Goal: Transaction & Acquisition: Purchase product/service

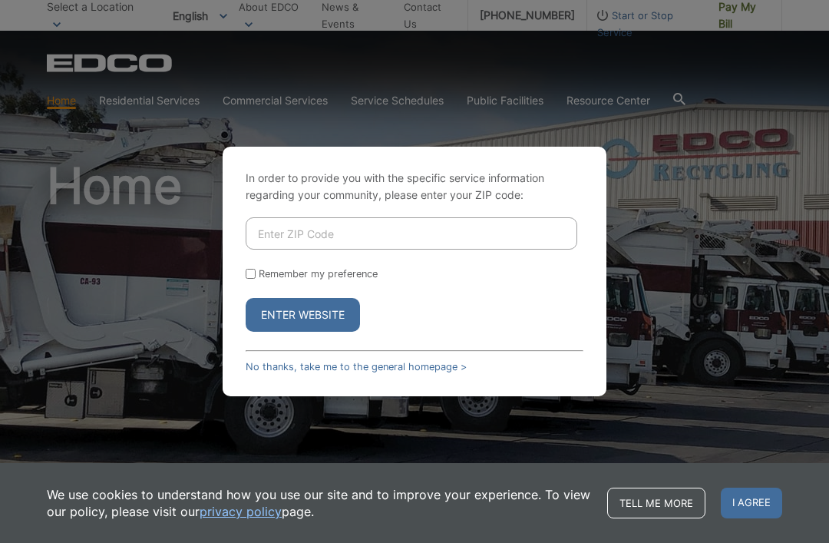
click at [238, 302] on div "In order to provide you with the specific service information regarding your co…" at bounding box center [415, 271] width 384 height 249
click at [267, 249] on input "Enter ZIP Code" at bounding box center [412, 233] width 332 height 32
click at [246, 279] on input "Remember my preference" at bounding box center [251, 274] width 10 height 10
checkbox input "true"
click at [448, 249] on input "Enter ZIP Code" at bounding box center [412, 233] width 332 height 32
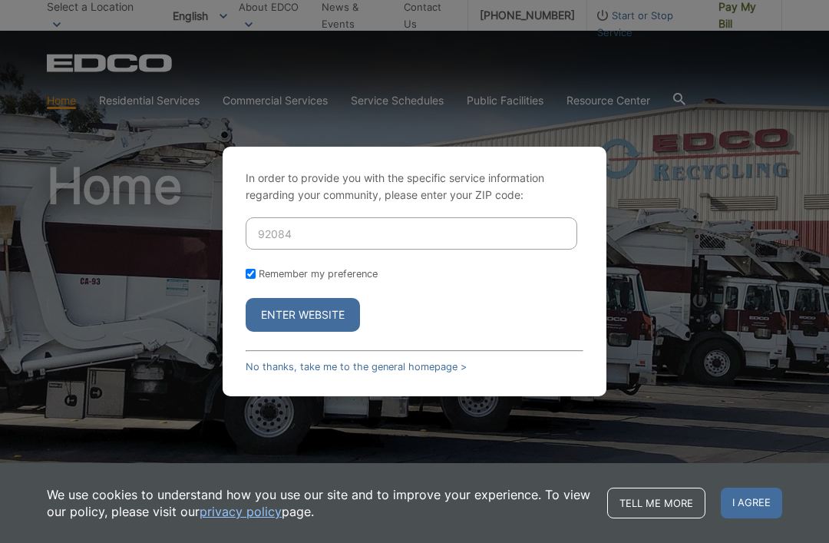
type input "92084"
click at [319, 332] on button "Enter Website" at bounding box center [303, 315] width 114 height 34
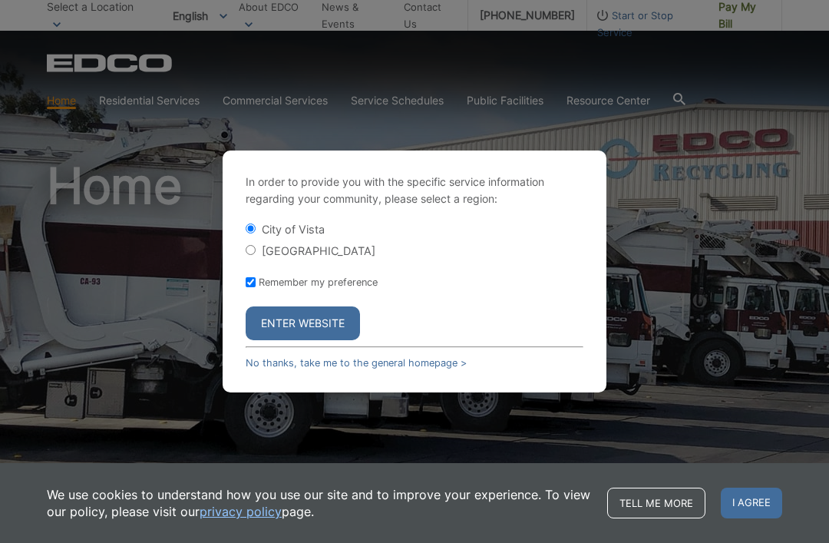
click at [305, 340] on button "Enter Website" at bounding box center [303, 323] width 114 height 34
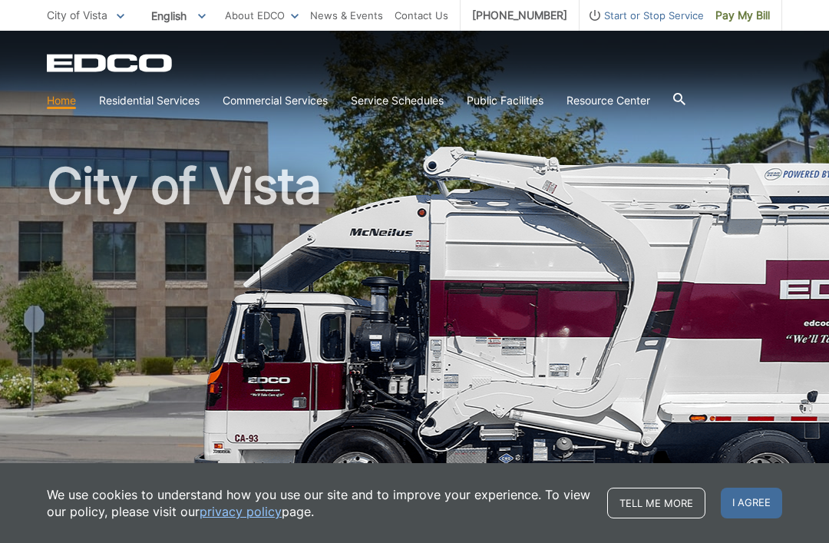
click at [752, 20] on span "Pay My Bill" at bounding box center [742, 15] width 55 height 17
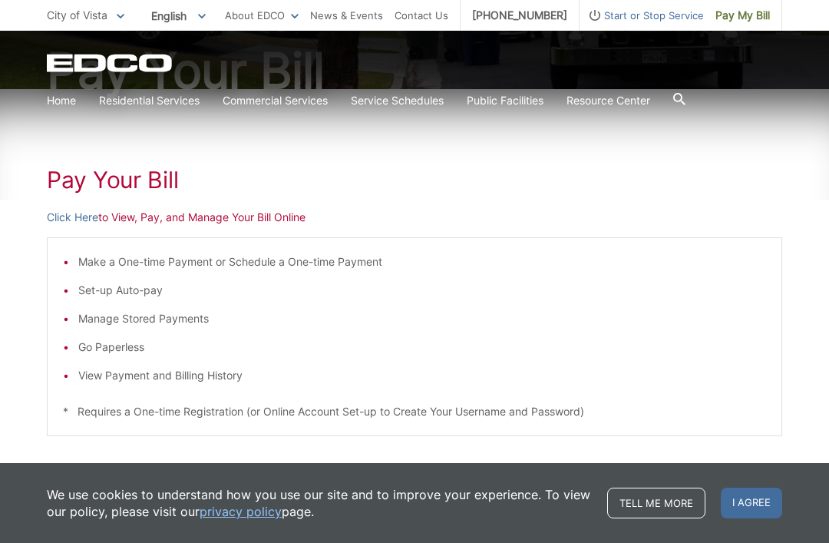
scroll to position [180, 0]
click at [247, 216] on p "Click Here to View, Pay, and Manage Your Bill Online" at bounding box center [414, 216] width 735 height 17
click at [231, 216] on p "Click Here to View, Pay, and Manage Your Bill Online" at bounding box center [414, 216] width 735 height 17
click at [236, 217] on p "Click Here to View, Pay, and Manage Your Bill Online" at bounding box center [414, 216] width 735 height 17
click at [177, 230] on div "Pay Your Bill Click Here to View, Pay, and Manage Your Bill Online Make a One-t…" at bounding box center [414, 397] width 735 height 619
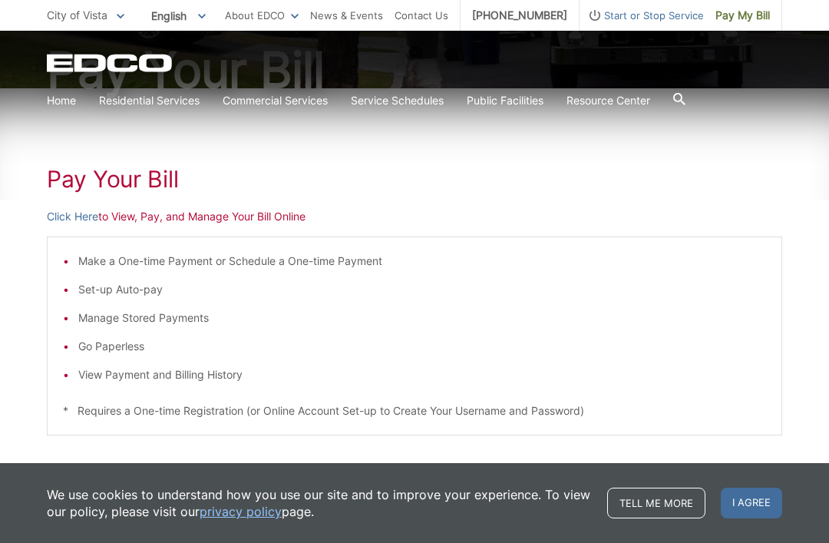
click at [264, 221] on p "Click Here to View, Pay, and Manage Your Bill Online" at bounding box center [414, 216] width 735 height 17
click at [146, 221] on p "Click Here to View, Pay, and Manage Your Bill Online" at bounding box center [414, 216] width 735 height 17
click at [77, 222] on link "Click Here" at bounding box center [72, 216] width 51 height 17
